Goal: Task Accomplishment & Management: Complete application form

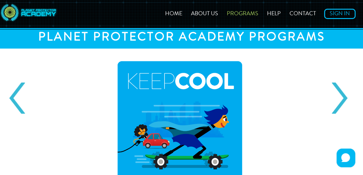
click at [204, 12] on link "About Us" at bounding box center [204, 14] width 35 height 6
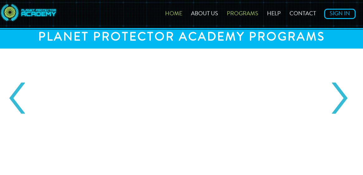
click at [175, 14] on link "Home" at bounding box center [173, 14] width 25 height 6
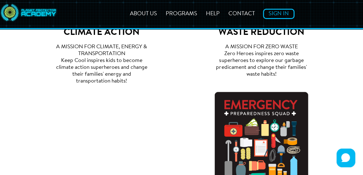
scroll to position [417, 0]
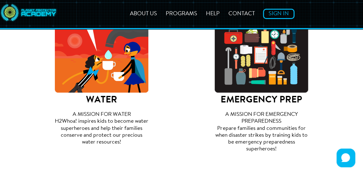
click at [92, 68] on img at bounding box center [102, 46] width 94 height 94
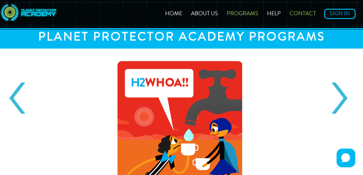
click at [308, 11] on link "Contact" at bounding box center [303, 14] width 34 height 6
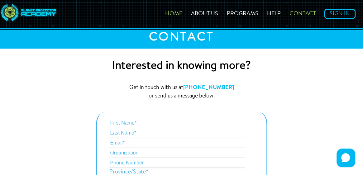
click at [175, 13] on link "Home" at bounding box center [173, 14] width 25 height 6
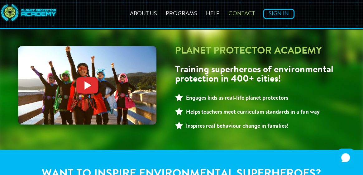
click at [246, 11] on link "Contact" at bounding box center [242, 14] width 34 height 6
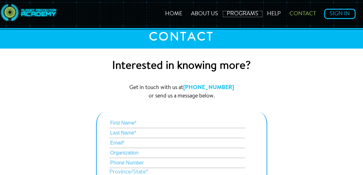
click at [246, 11] on link "Programs" at bounding box center [242, 14] width 39 height 6
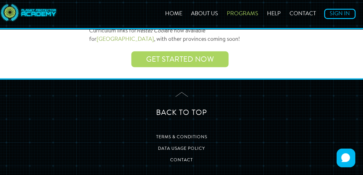
scroll to position [849, 0]
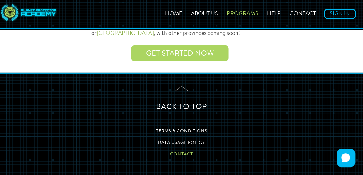
click at [183, 153] on link "Contact" at bounding box center [181, 154] width 23 height 4
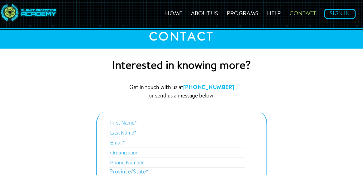
click at [165, 125] on input "text" at bounding box center [177, 123] width 136 height 10
type input "Lauren"
type input "Startup"
click at [173, 142] on input "email" at bounding box center [177, 143] width 136 height 10
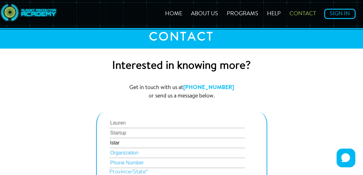
type input "lstartup@sd44.ca"
click at [144, 154] on input "text" at bounding box center [177, 153] width 136 height 10
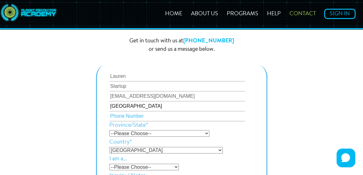
type input "Brooksbank Elementary"
click at [162, 134] on select "--Please Choose-- Alberta British Columbia Manitoba New Brunswick New Foundland…" at bounding box center [159, 133] width 100 height 7
select select "[GEOGRAPHIC_DATA]"
click at [109, 131] on select "--Please Choose-- Alberta British Columbia Manitoba New Brunswick New Foundland…" at bounding box center [159, 133] width 100 height 7
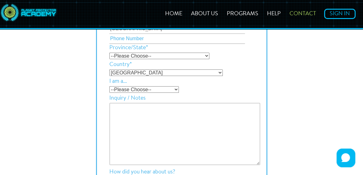
scroll to position [124, 0]
click at [174, 90] on select "--Please Choose-- Teacher Principal/VP Parent School District Administrator Gov…" at bounding box center [144, 90] width 70 height 7
select select "Teacher"
click at [109, 87] on select "--Please Choose-- Teacher Principal/VP Parent School District Administrator Gov…" at bounding box center [144, 90] width 70 height 7
click at [171, 111] on textarea at bounding box center [184, 134] width 151 height 62
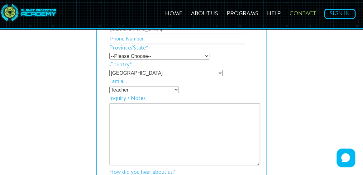
click at [171, 111] on textarea at bounding box center [184, 134] width 151 height 62
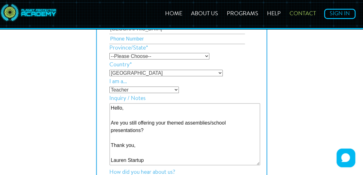
click at [161, 129] on textarea "Hello, Are you still offering your themed assemblies/school presentations? Than…" at bounding box center [184, 134] width 151 height 62
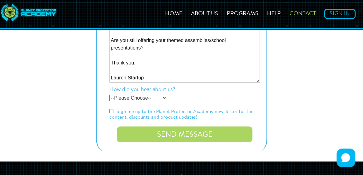
type textarea "Hello, Are you still offering your themed assemblies/school presentations? Than…"
click at [162, 98] on select "--Please Choose-- Word of Mouth Conference or Meeting Twitter LinkedIn In the m…" at bounding box center [138, 98] width 58 height 7
select select "Word of Mouth"
click at [109, 95] on select "--Please Choose-- Word of Mouth Conference or Meeting Twitter LinkedIn In the m…" at bounding box center [138, 98] width 58 height 7
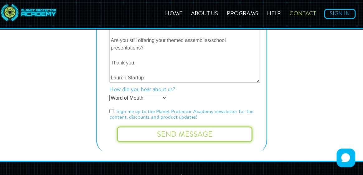
click at [174, 129] on input "Send Message" at bounding box center [185, 135] width 136 height 16
